Goal: Information Seeking & Learning: Understand process/instructions

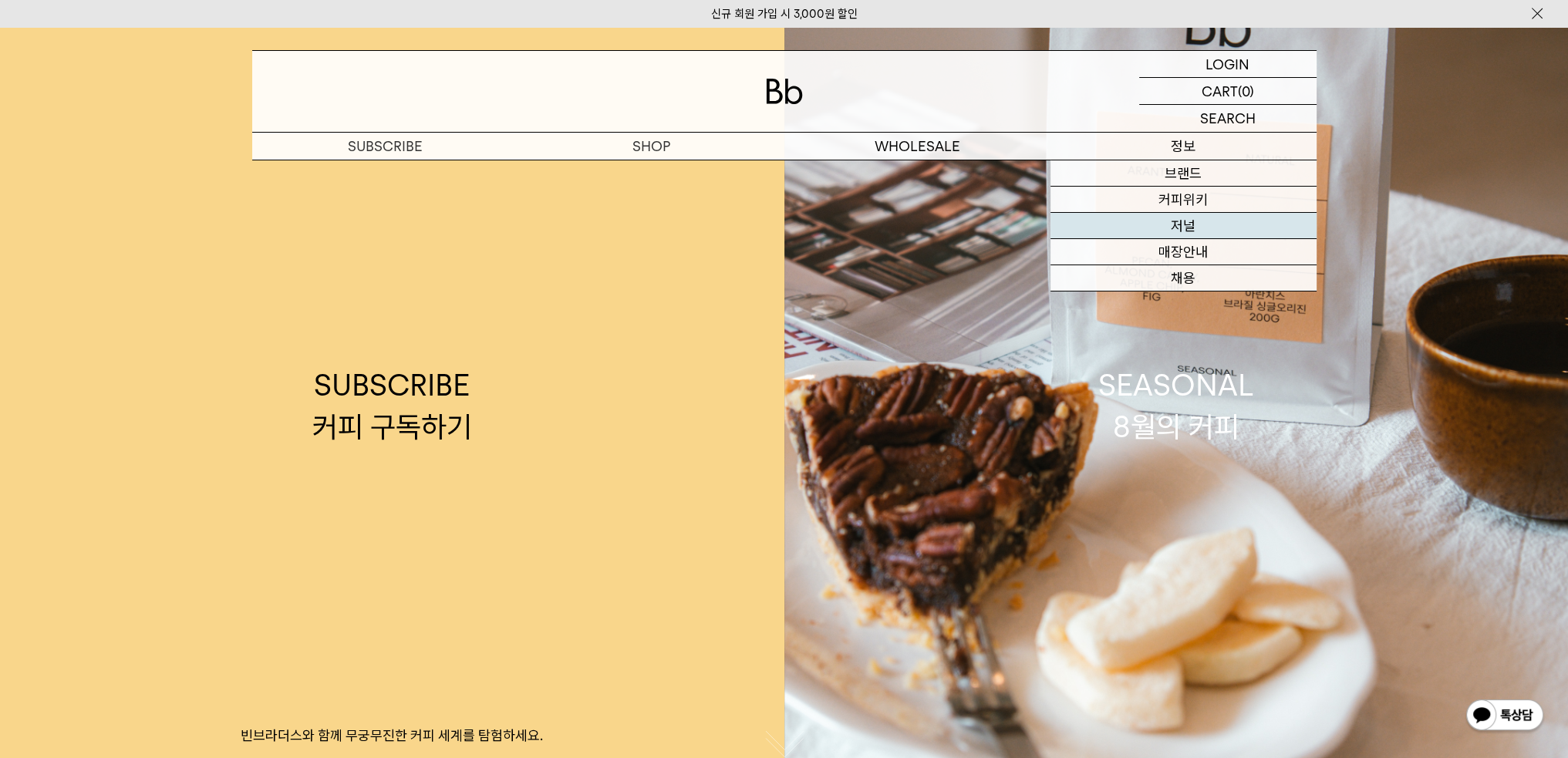
click at [1187, 224] on link "저널" at bounding box center [1183, 226] width 266 height 26
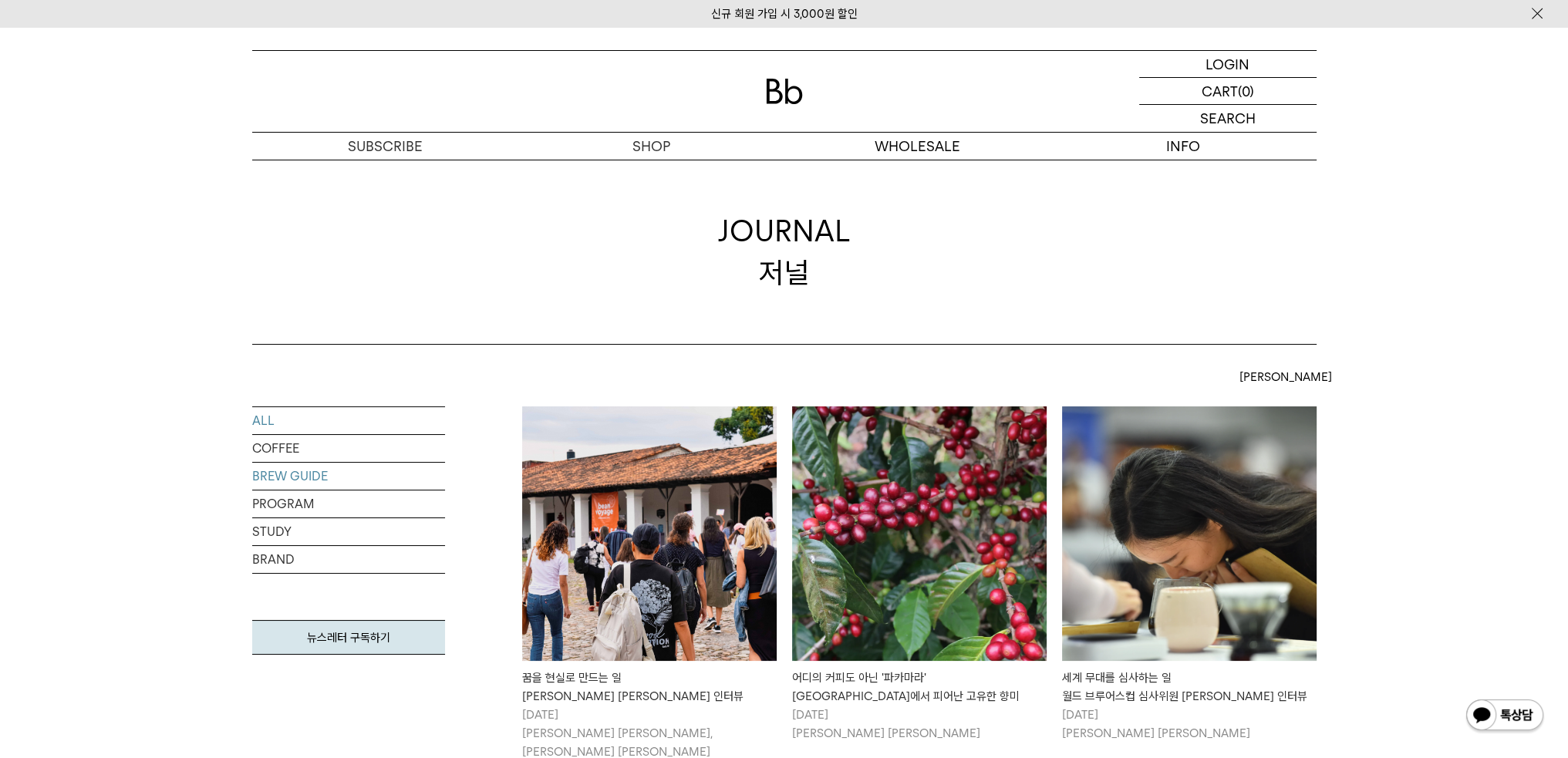
click at [326, 481] on link "BREW GUIDE" at bounding box center [349, 476] width 193 height 27
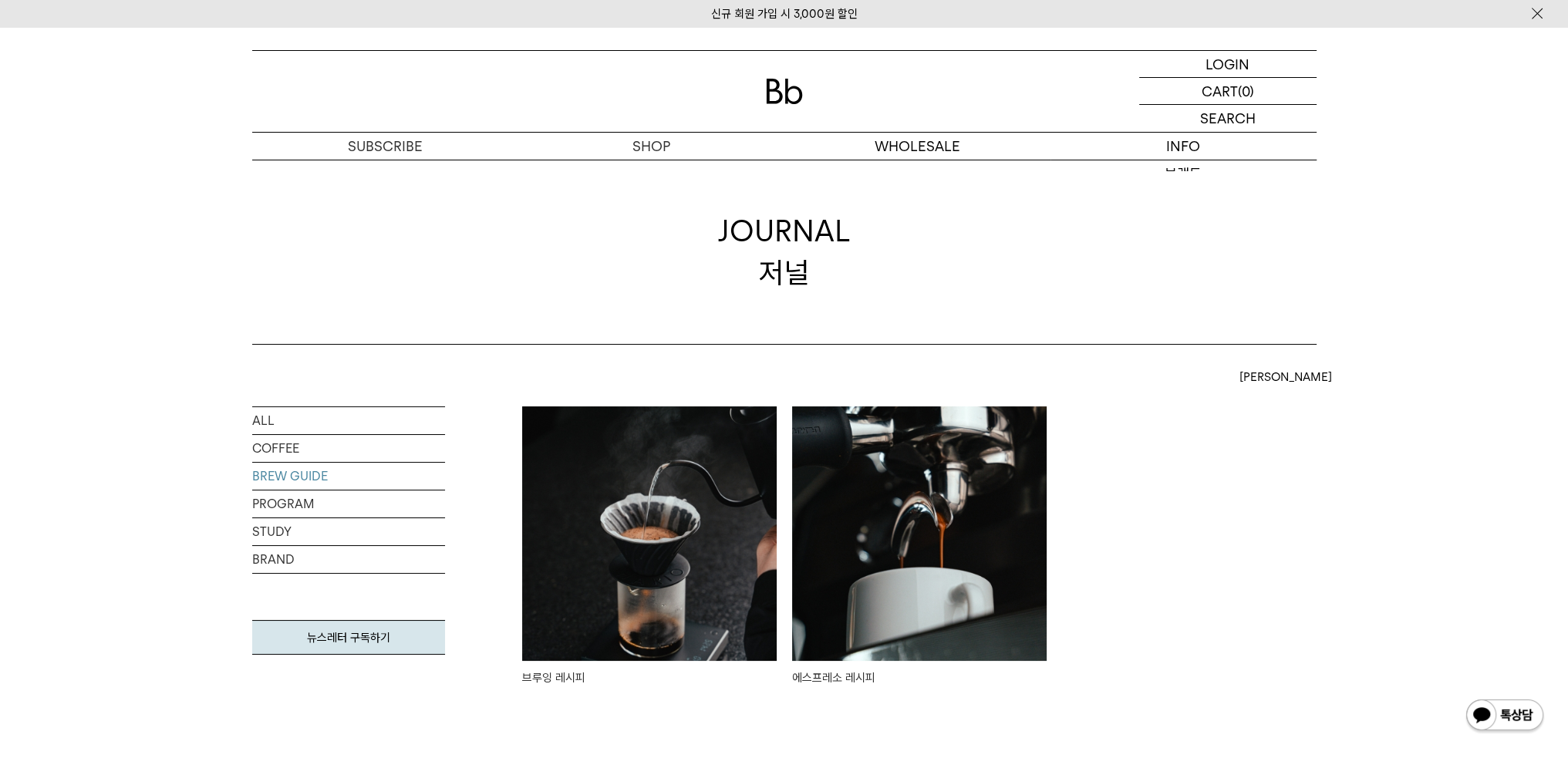
click at [722, 552] on img at bounding box center [649, 533] width 254 height 254
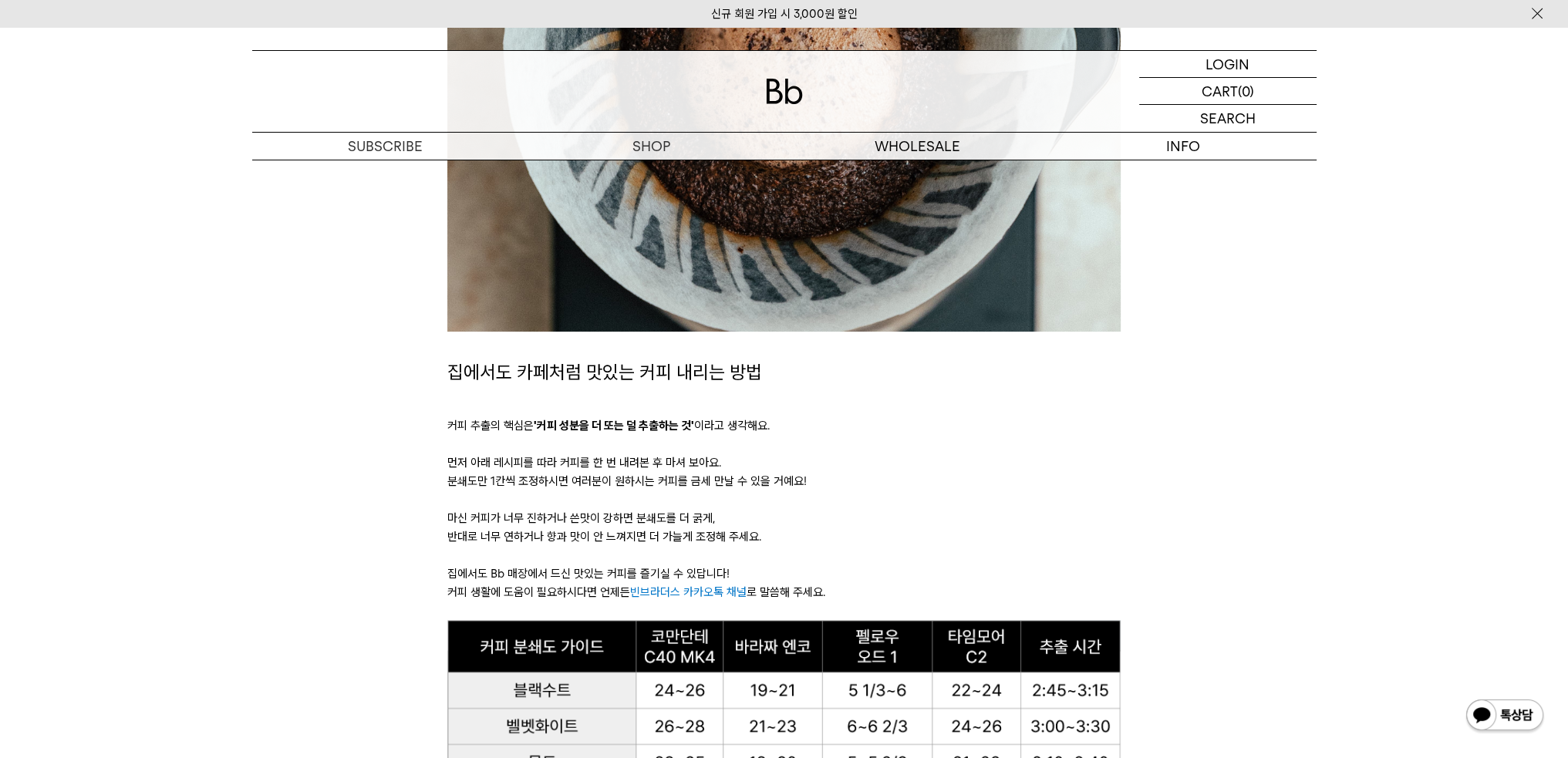
scroll to position [617, 0]
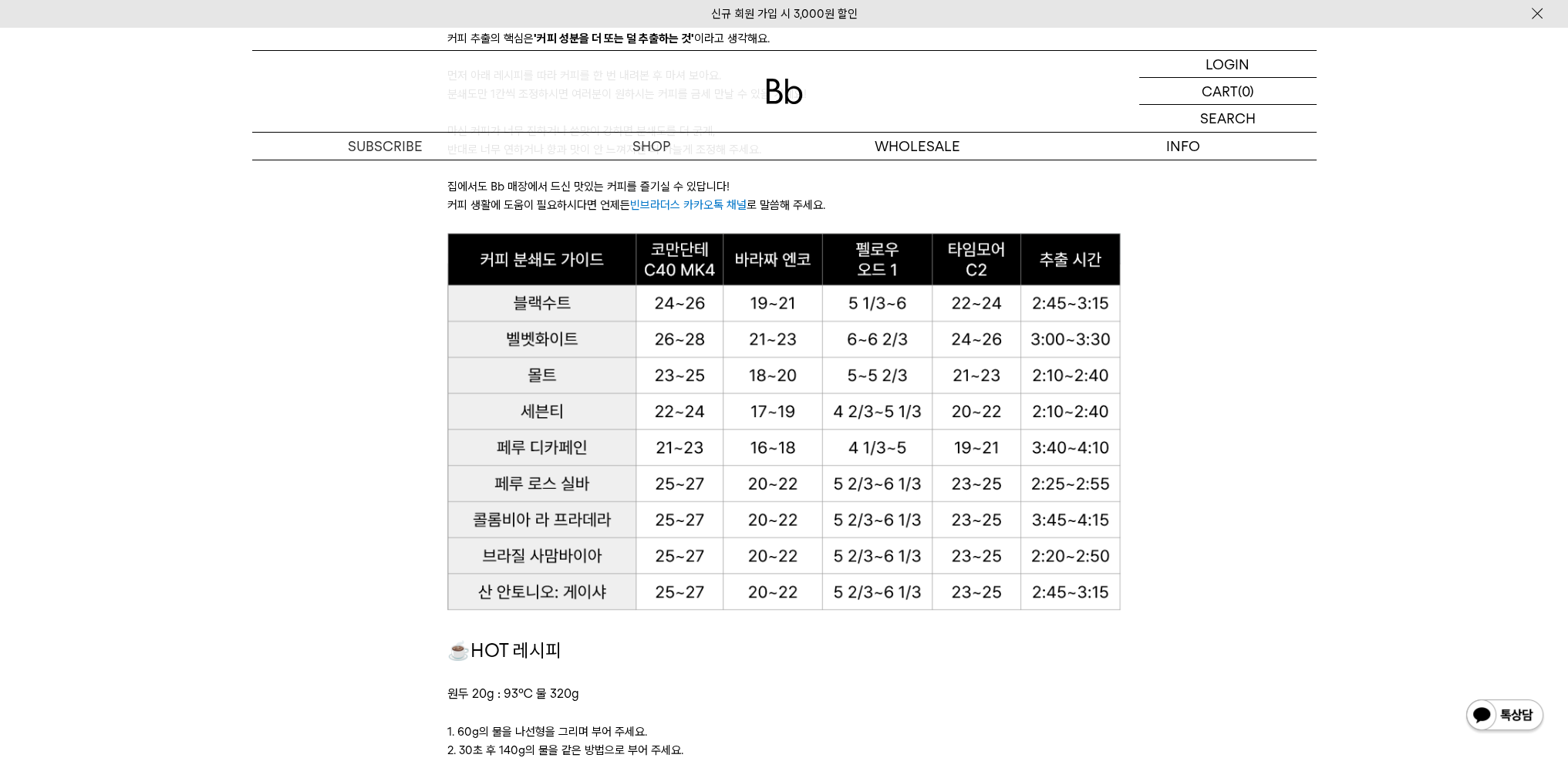
scroll to position [1002, 0]
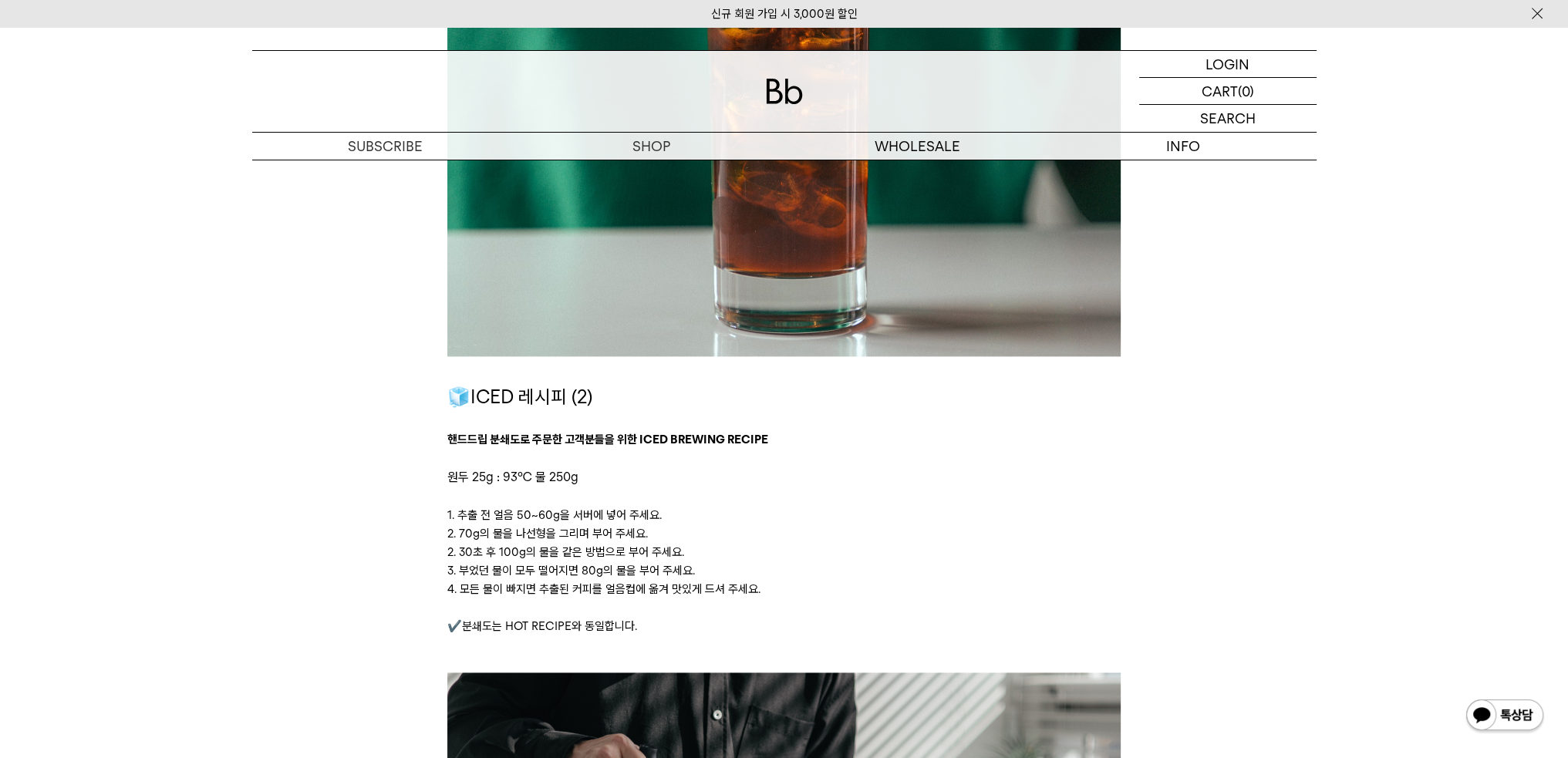
scroll to position [3006, 0]
